Goal: Use online tool/utility: Utilize a website feature to perform a specific function

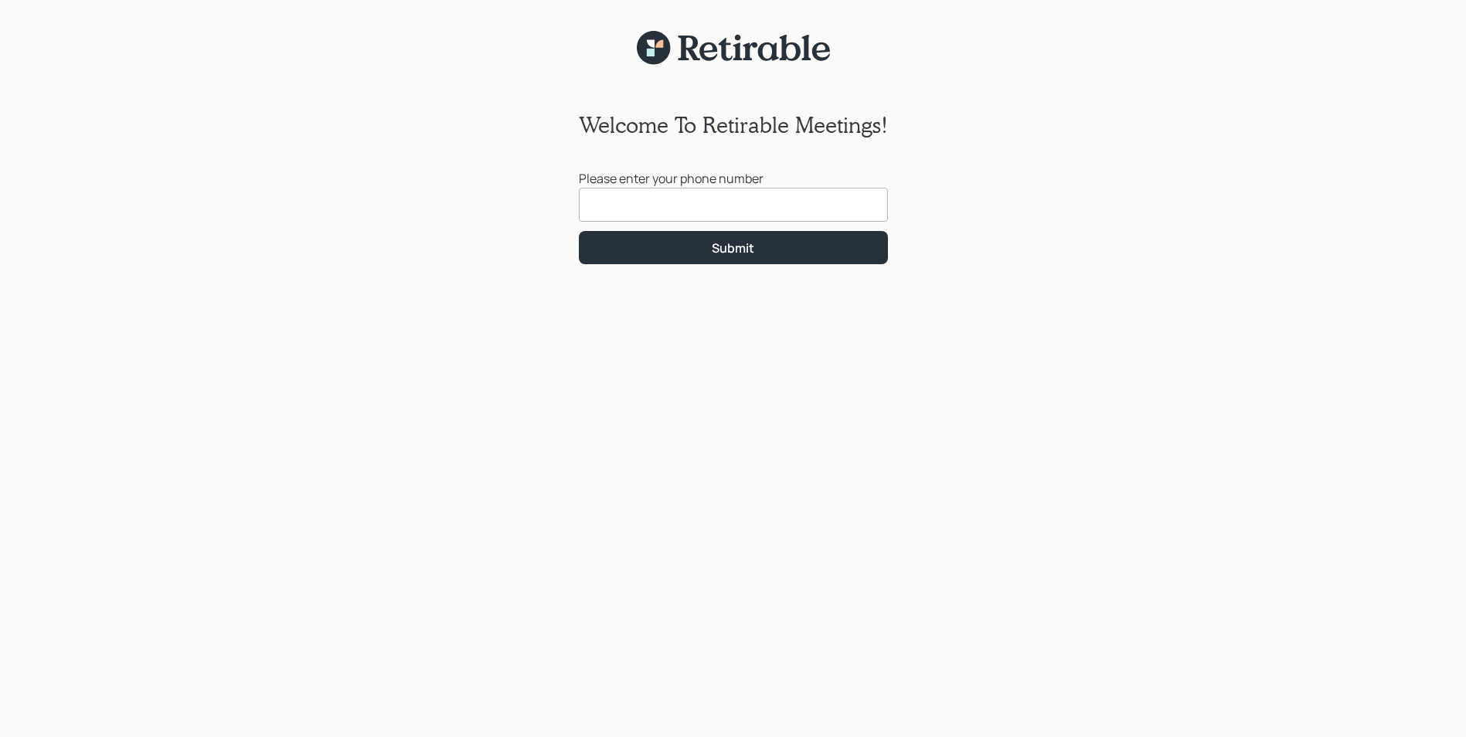
click at [629, 201] on input at bounding box center [733, 205] width 309 height 34
type input "[PHONE_NUMBER]"
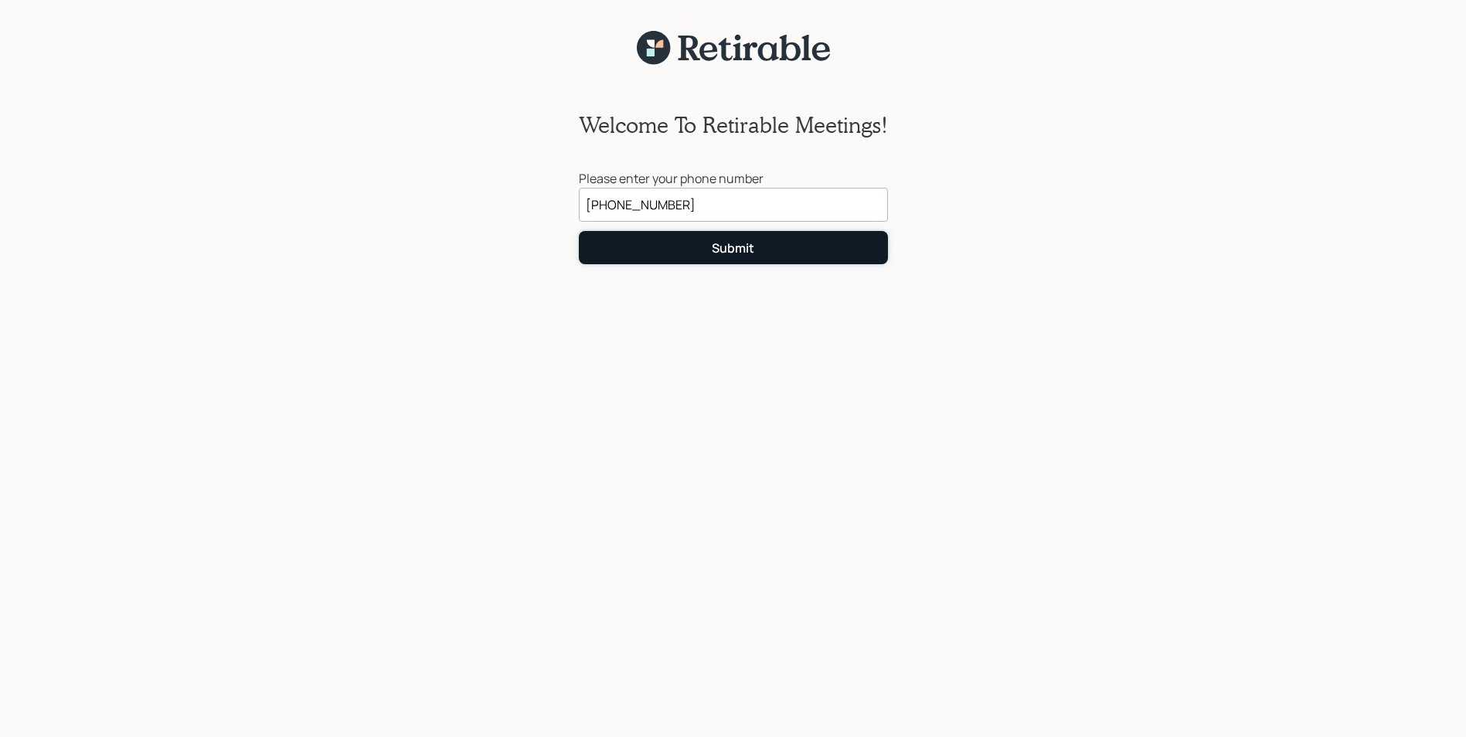
click at [739, 257] on div "Submit" at bounding box center [733, 248] width 43 height 17
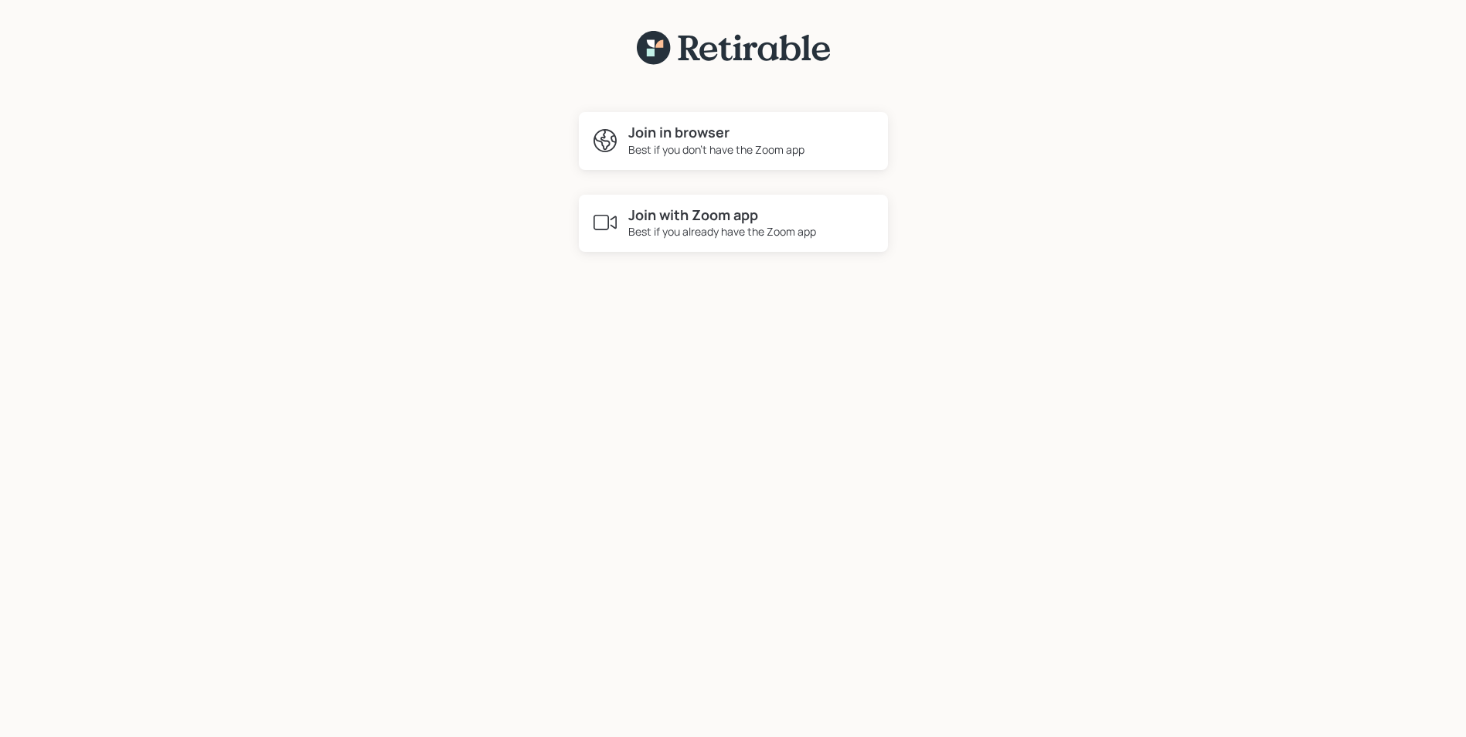
click at [707, 220] on h4 "Join with Zoom app" at bounding box center [722, 215] width 188 height 17
